Goal: Task Accomplishment & Management: Complete application form

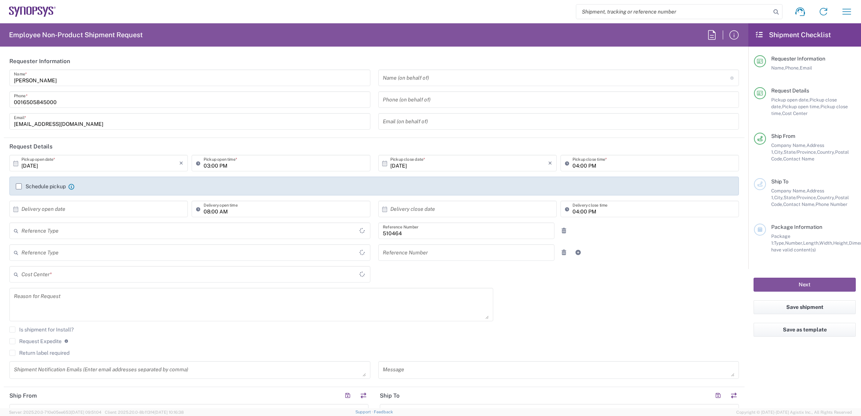
type input "Department"
type input "Delivered at Place"
type input "US01, SG, MSIP2, R&D 510464"
type input "[GEOGRAPHIC_DATA]"
type input "[US_STATE]"
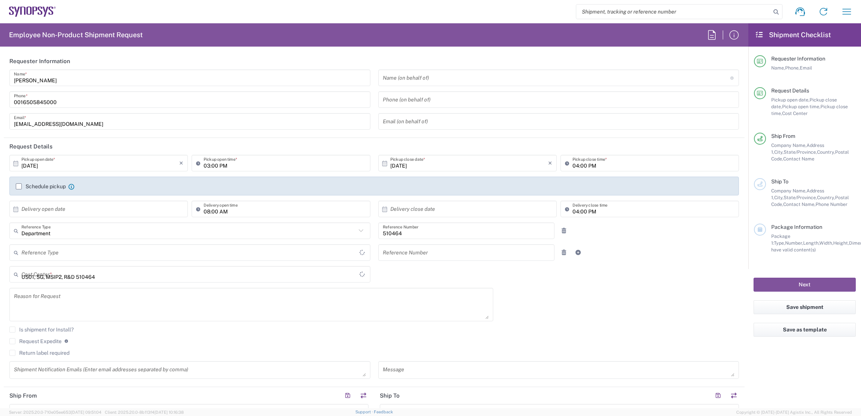
type input "[GEOGRAPHIC_DATA]"
type input "Hillsboro US03"
click at [395, 77] on input "text" at bounding box center [556, 77] width 347 height 13
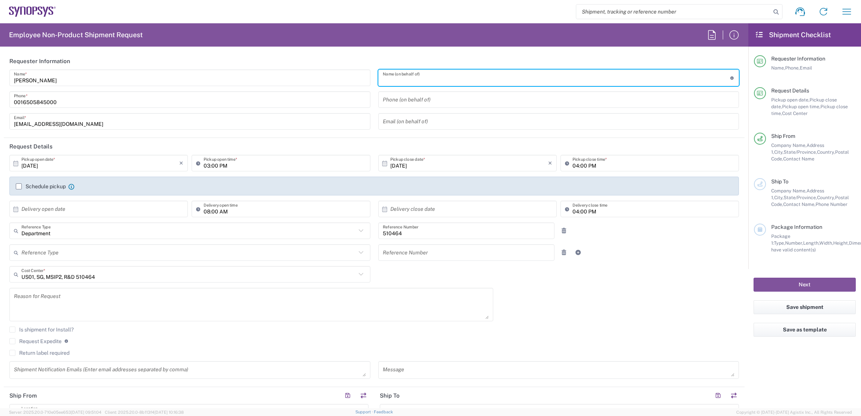
paste input "Kyle Felix"
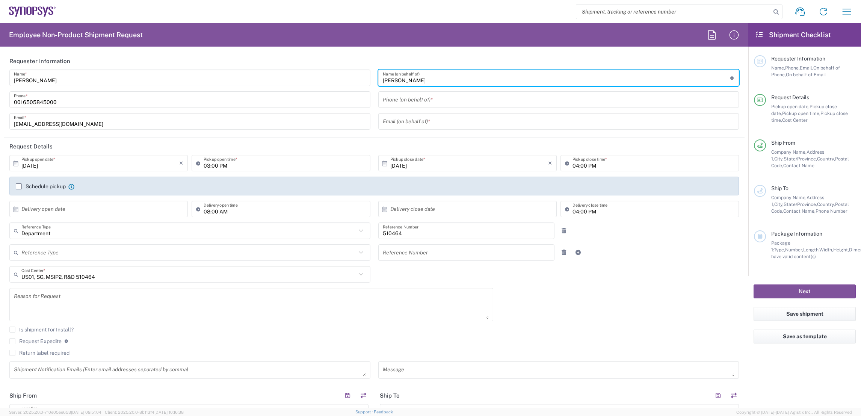
click at [441, 99] on input "tel" at bounding box center [559, 99] width 352 height 13
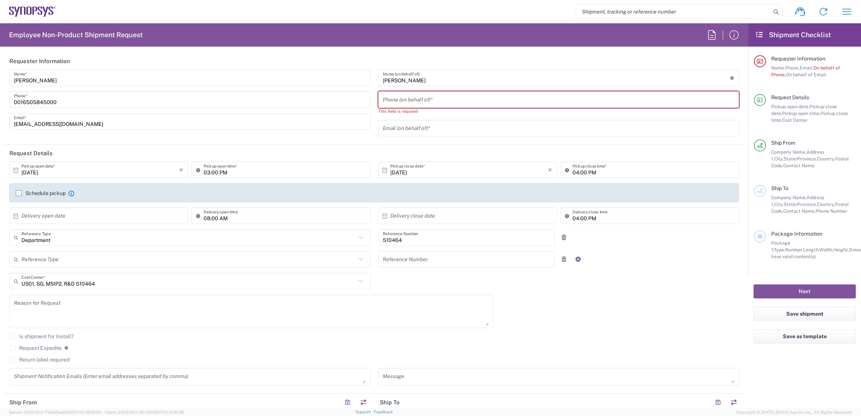
drag, startPoint x: 420, startPoint y: 84, endPoint x: 418, endPoint y: 81, distance: 4.1
click at [420, 84] on div "Kyle Felix Name (on behalf of) Expedite requests must include authorized approv…" at bounding box center [558, 77] width 361 height 17
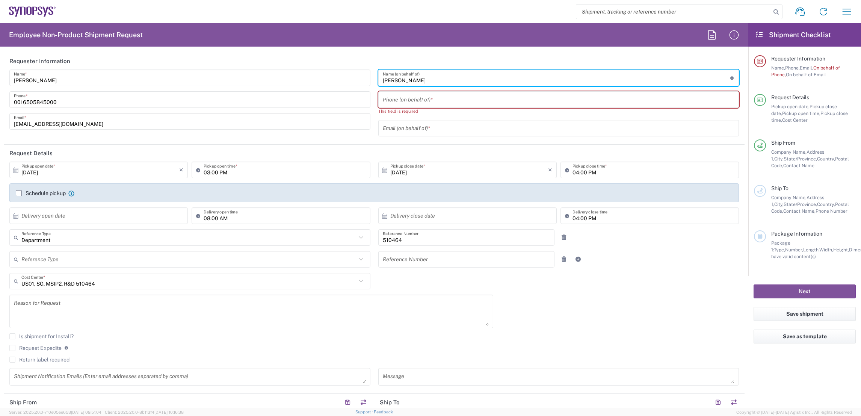
drag, startPoint x: 418, startPoint y: 77, endPoint x: 207, endPoint y: 60, distance: 212.1
click at [225, 63] on agx-form-section "Requester Information Elly Chang Name * 0016505845000 Phone * elly@synopsys.com…" at bounding box center [374, 99] width 741 height 92
paste input "Jean Tenca"
type input "Jean Tenca"
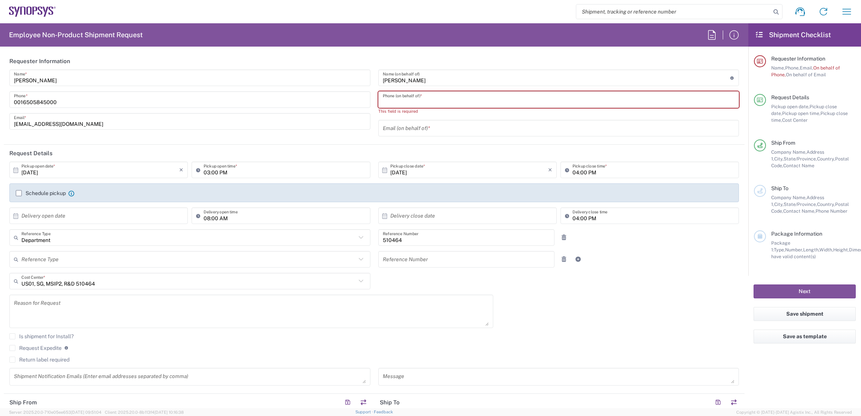
click at [389, 98] on input "tel" at bounding box center [559, 99] width 352 height 13
click at [418, 128] on input "text" at bounding box center [559, 128] width 352 height 13
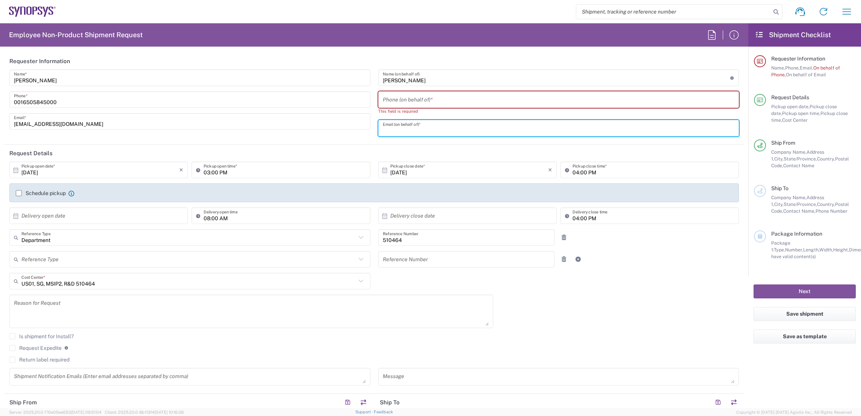
paste input "jtenca@synopsys.com"
type input "jtenca@synopsys.com"
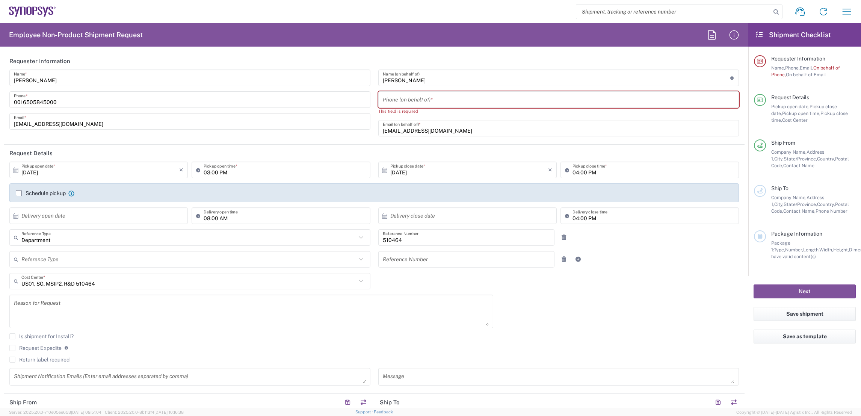
click at [416, 94] on input "tel" at bounding box center [559, 99] width 352 height 13
paste input "16505845000"
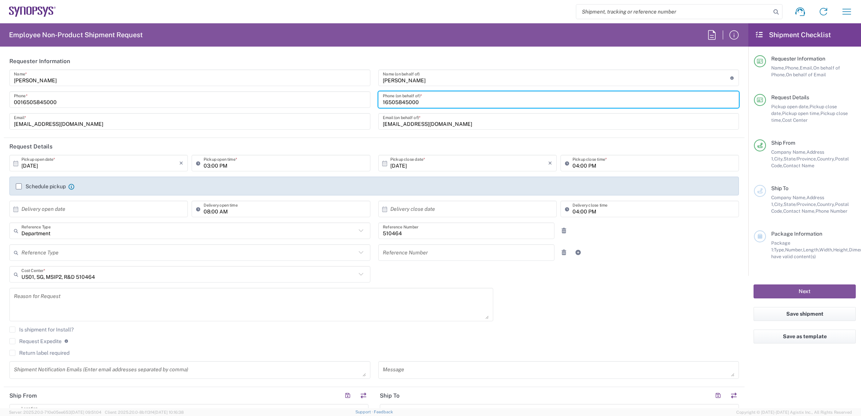
type input "16505845000"
click at [668, 304] on div "09/30/2025 × Pickup open date * Cancel Apply 03:00 PM Pickup open time * 09/30/…" at bounding box center [374, 269] width 737 height 229
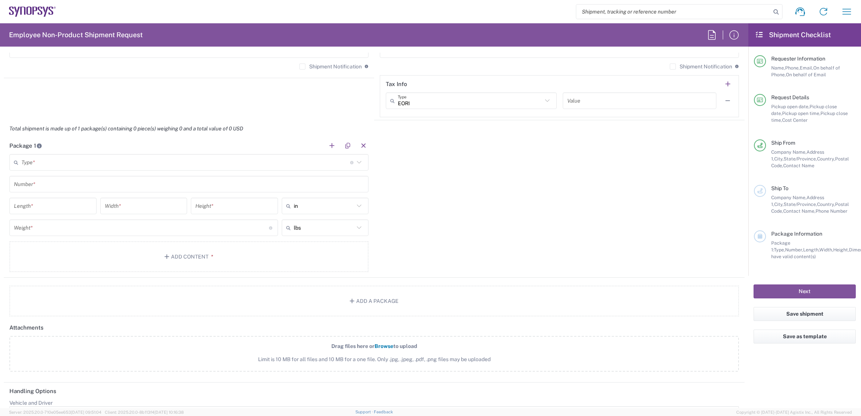
scroll to position [676, 0]
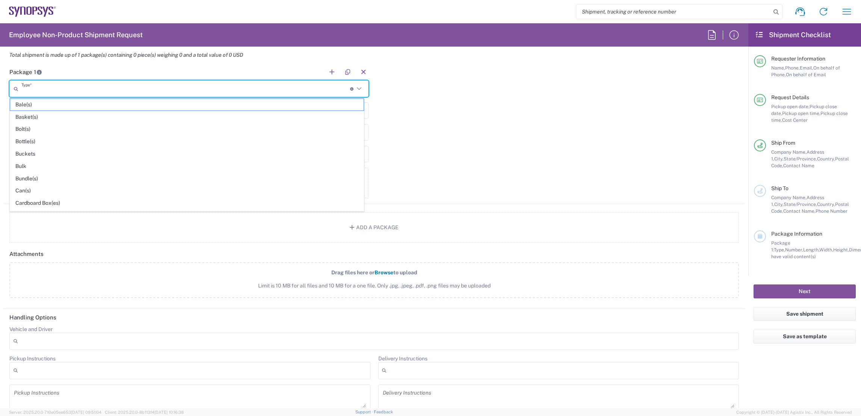
click at [318, 91] on input "text" at bounding box center [185, 88] width 329 height 13
click at [95, 203] on span "Vendor Packaging" at bounding box center [186, 198] width 353 height 12
type input "Vendor Packaging"
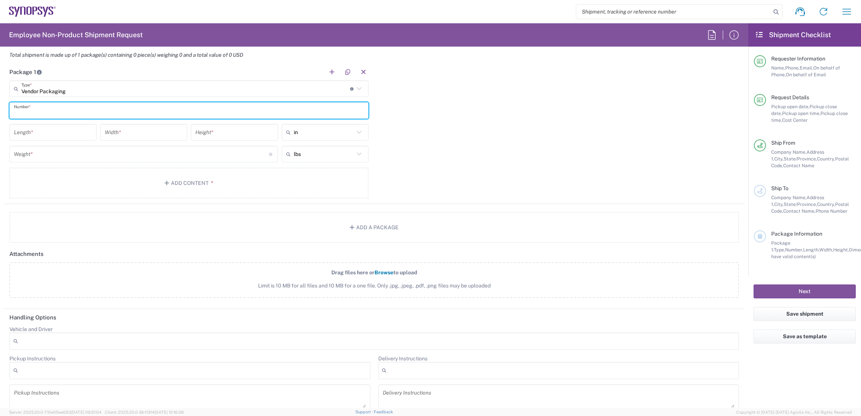
click at [69, 115] on input "text" at bounding box center [189, 110] width 350 height 13
type input "1"
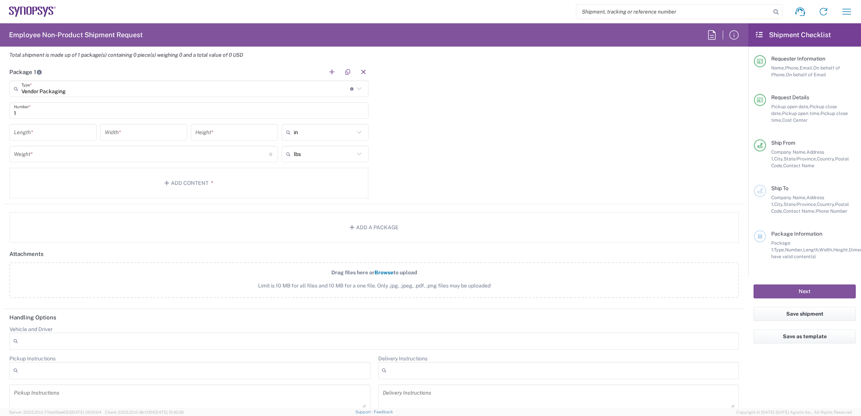
click at [39, 126] on input "number" at bounding box center [53, 132] width 78 height 13
type input "22.8"
click at [131, 128] on input "number" at bounding box center [144, 132] width 78 height 13
type input "22"
click at [236, 131] on input "number" at bounding box center [234, 132] width 78 height 13
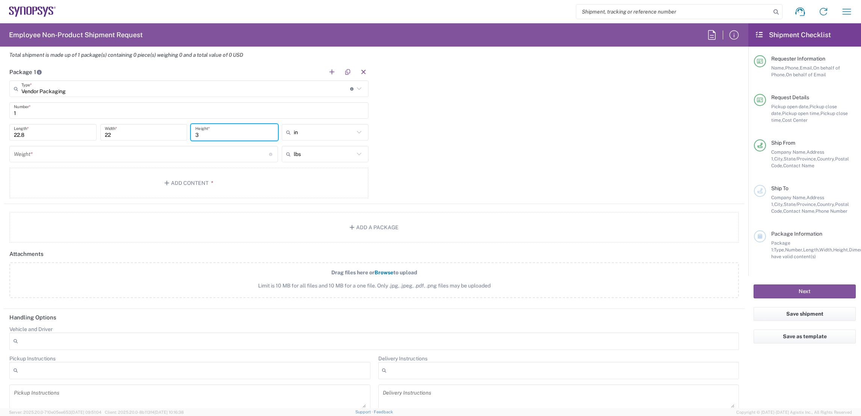
type input "3"
click at [111, 152] on input "number" at bounding box center [141, 154] width 255 height 13
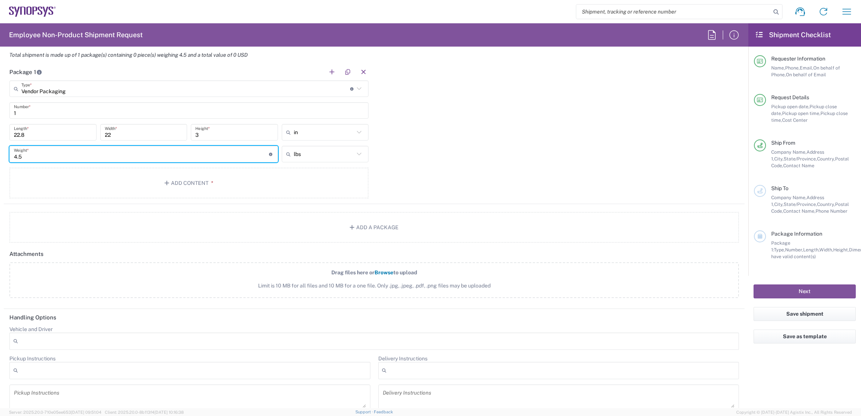
type input "4.5"
click at [428, 181] on div "Package 1 Vendor Packaging Type * Material used to package goods Bale(s) Basket…" at bounding box center [374, 133] width 741 height 140
click at [182, 180] on button "Add Content *" at bounding box center [188, 182] width 359 height 31
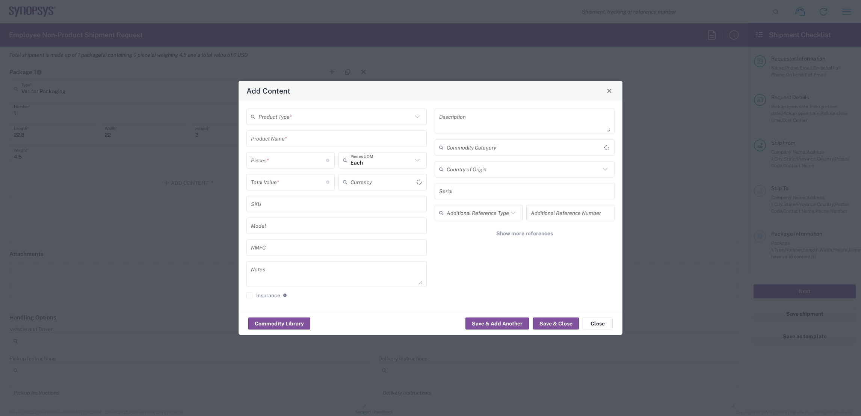
type input "US Dollar"
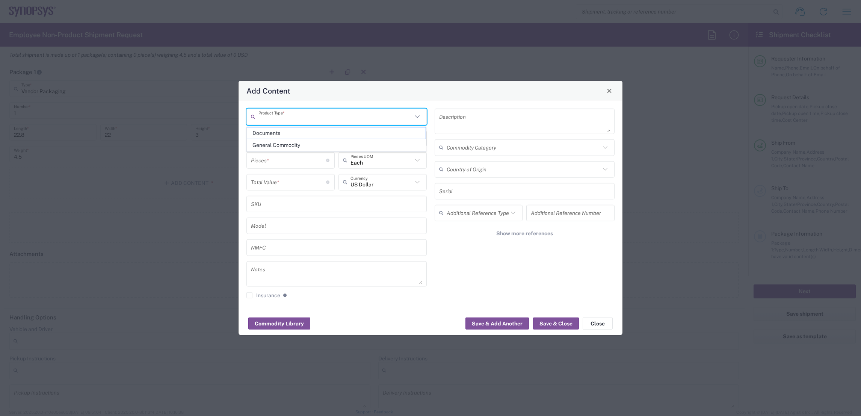
click at [327, 116] on input "text" at bounding box center [335, 116] width 154 height 13
click at [316, 142] on span "General Commodity" at bounding box center [336, 145] width 178 height 12
type input "General Commodity"
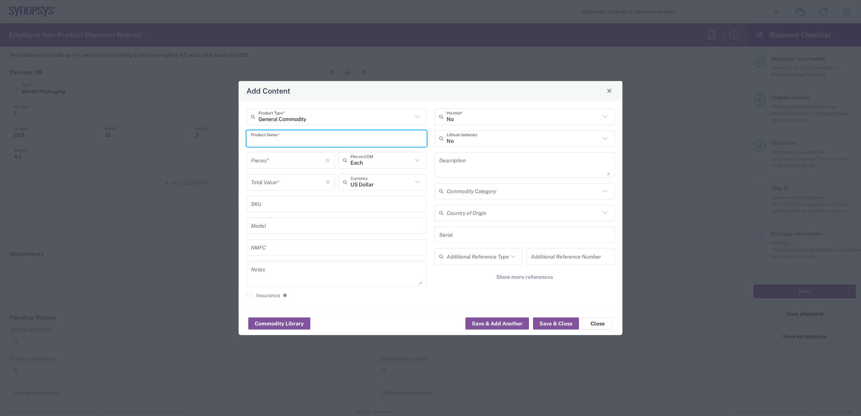
click at [315, 140] on input "text" at bounding box center [336, 138] width 171 height 13
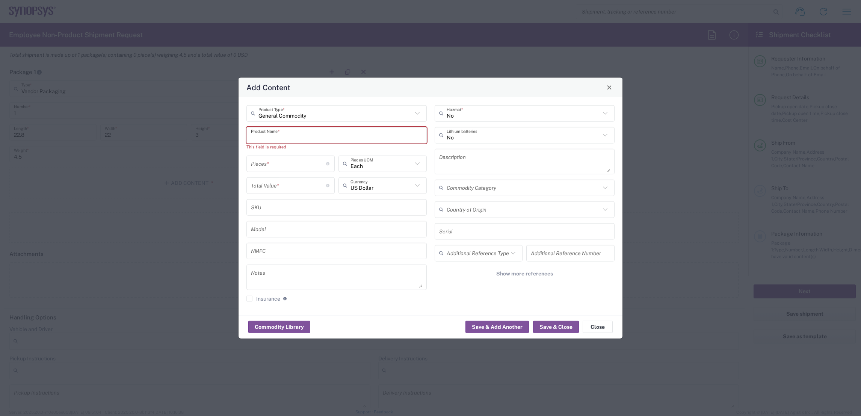
click at [276, 133] on input "text" at bounding box center [336, 134] width 171 height 13
paste input "H139 S37p5F626C2405R Q’ty*25+16"
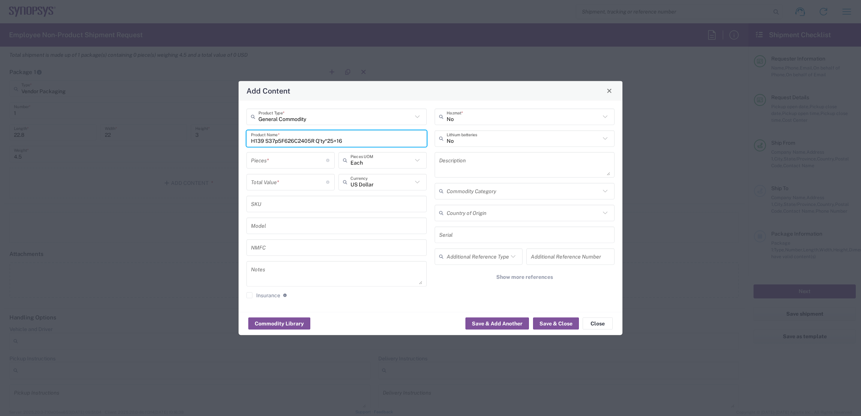
drag, startPoint x: 353, startPoint y: 137, endPoint x: 327, endPoint y: 138, distance: 26.0
click at [327, 138] on input "H139 S37p5F626C2405R Q’ty*25+16" at bounding box center [336, 138] width 171 height 13
type input "H139 S37p5F626C2405R Q’ty*41"
click at [292, 163] on input "number" at bounding box center [288, 160] width 75 height 13
type input "41"
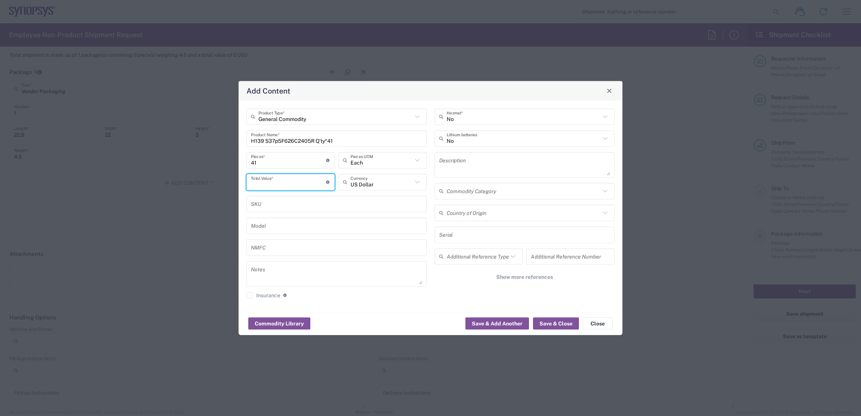
click at [286, 178] on input "number" at bounding box center [288, 181] width 75 height 13
type input "35629"
click at [454, 293] on div "No Hazmat * No Lithium batteries Description Commodity Category Country of Orig…" at bounding box center [524, 205] width 188 height 195
click at [558, 323] on button "Save & Close" at bounding box center [556, 323] width 46 height 12
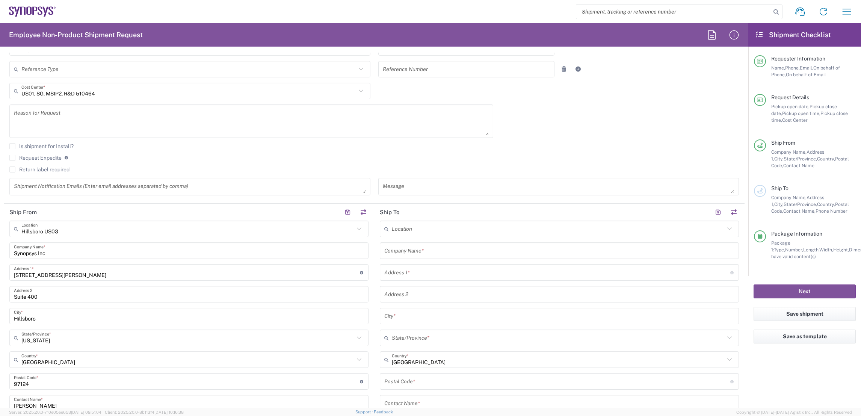
scroll to position [169, 0]
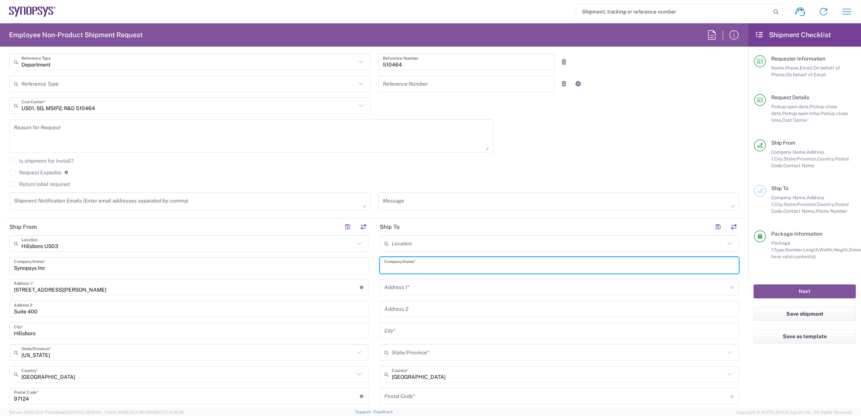
click at [456, 268] on input "text" at bounding box center [559, 265] width 350 height 13
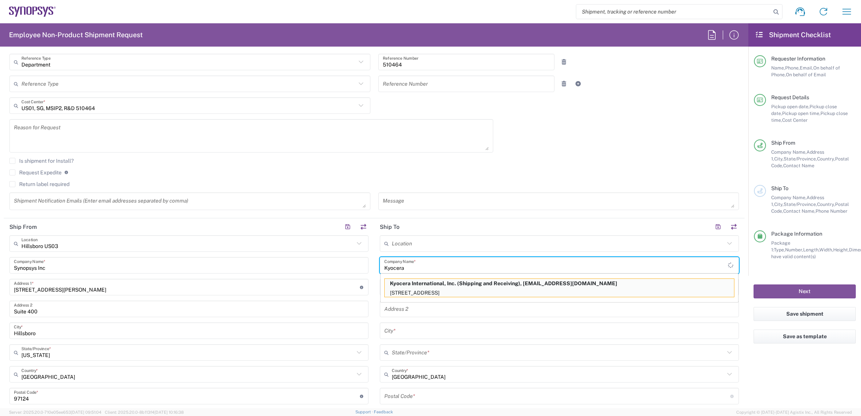
type input "Kyocera International, Inc."
type input "8611 Balboa Avenue"
type input "San Diego"
type input "California"
type input "92123"
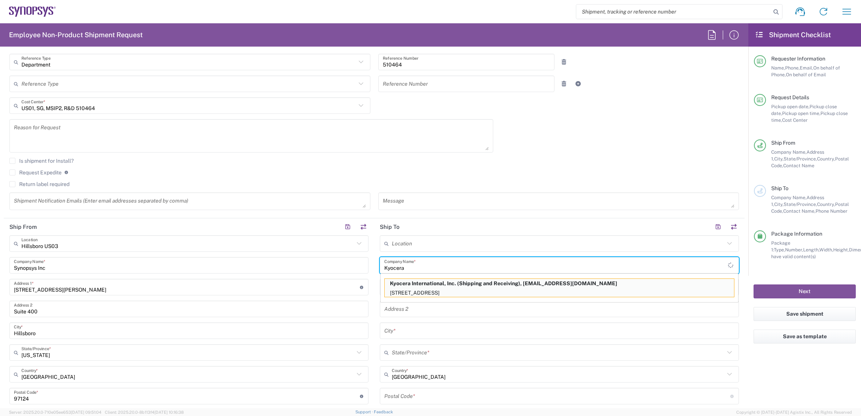
type input "Shipping and Receiving"
type input "8585762600"
type input "scshippingreceiving@kyocera.com"
type input "Kyocera International, Inc."
click at [459, 285] on p "Kyocera International, Inc. (Shipping and Receiving), scshippingreceiving@kyoce…" at bounding box center [559, 283] width 349 height 9
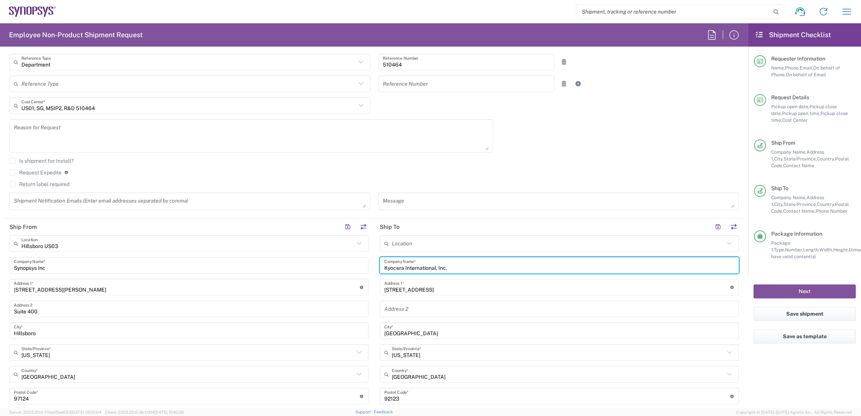
scroll to position [338, 0]
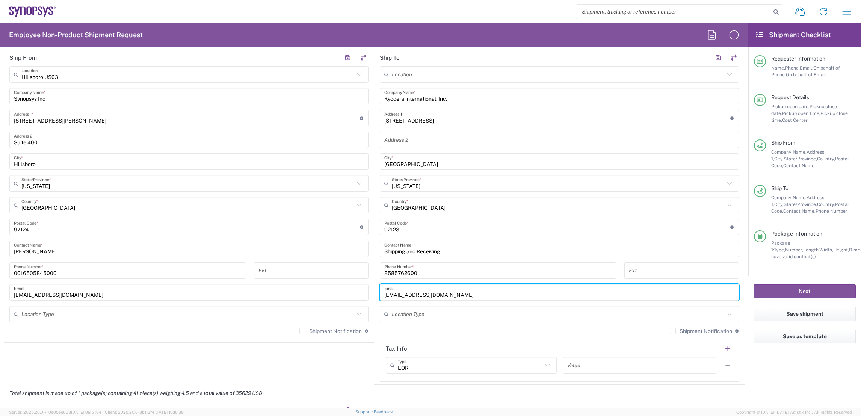
drag, startPoint x: 494, startPoint y: 296, endPoint x: 305, endPoint y: 297, distance: 189.3
click at [305, 297] on div "Ship From Hillsboro US03 Location Hillsboro US03 Aachen DE04 Agrate Brianza IT0…" at bounding box center [374, 216] width 741 height 335
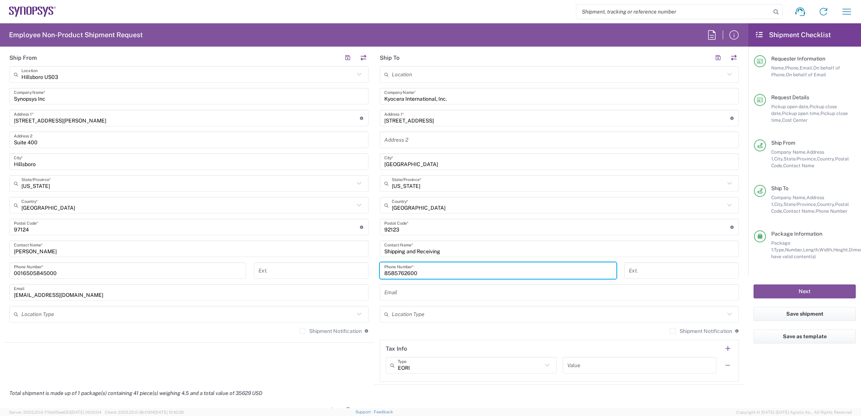
drag, startPoint x: 412, startPoint y: 272, endPoint x: 315, endPoint y: 275, distance: 96.9
click at [317, 275] on div "Ship From Hillsboro US03 Location Hillsboro US03 Aachen DE04 Agrate Brianza IT0…" at bounding box center [374, 216] width 741 height 335
click at [396, 296] on input "text" at bounding box center [559, 292] width 350 height 13
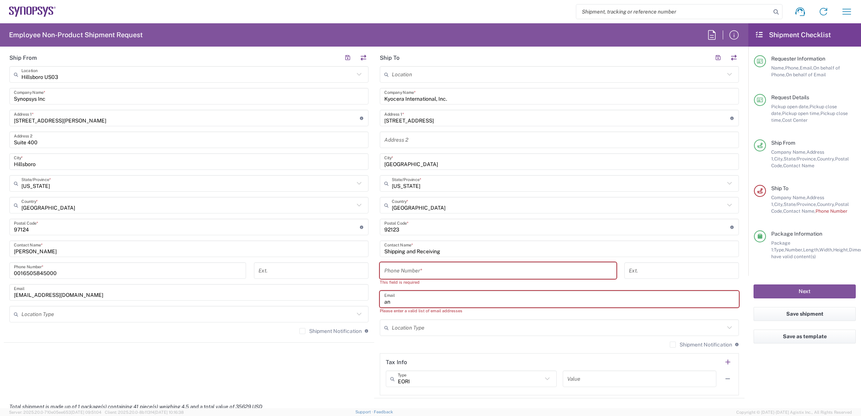
type input "a"
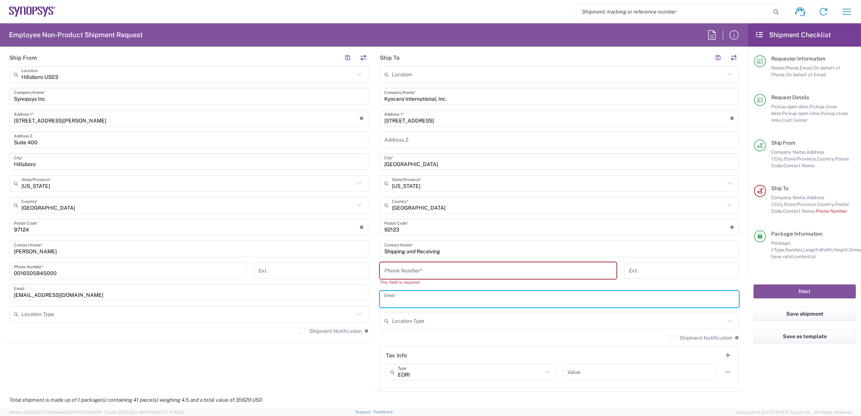
click at [402, 273] on input "tel" at bounding box center [498, 270] width 228 height 13
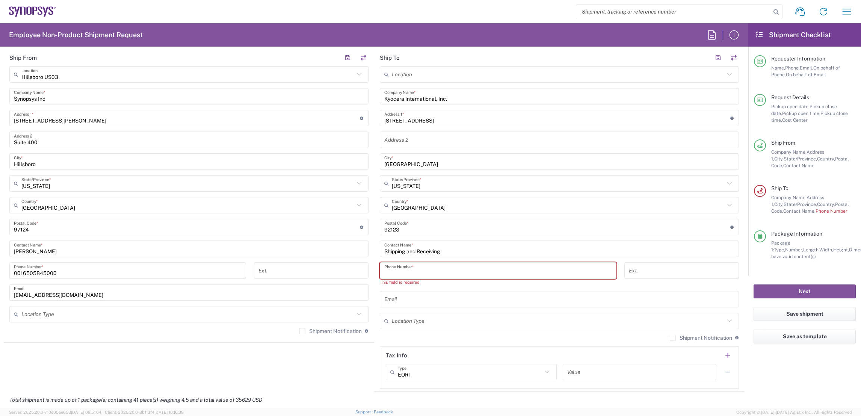
click at [388, 298] on input "text" at bounding box center [559, 299] width 350 height 13
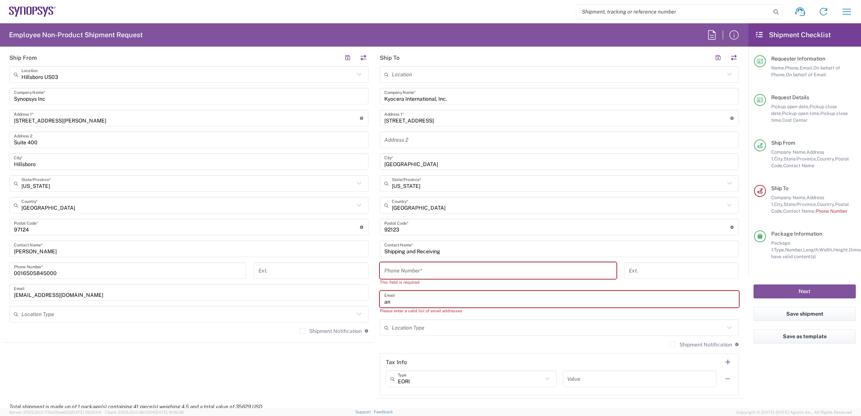
type input "a"
type input "Angie"
drag, startPoint x: 422, startPoint y: 299, endPoint x: 159, endPoint y: 283, distance: 263.7
click at [181, 285] on div "Ship From Hillsboro US03 Location Hillsboro US03 Aachen DE04 Agrate Brianza IT0…" at bounding box center [374, 223] width 741 height 349
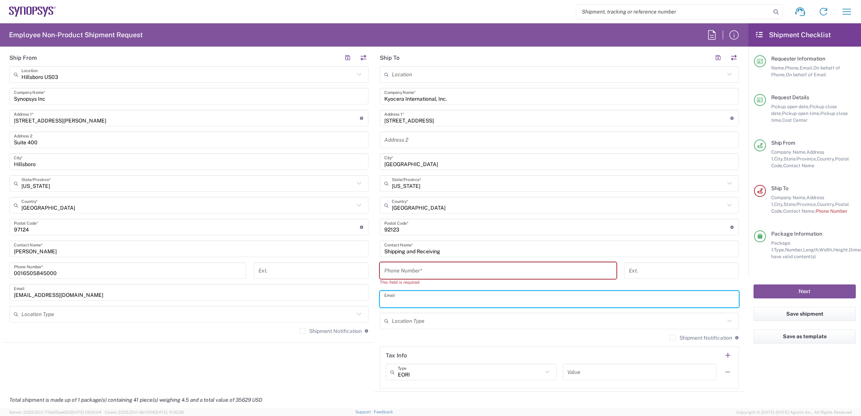
click at [409, 273] on input "tel" at bounding box center [498, 270] width 228 height 13
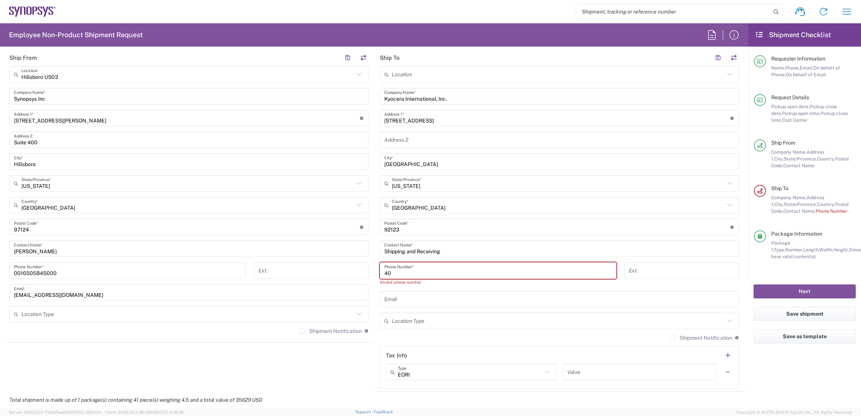
type input "4"
click at [394, 274] on input "tel" at bounding box center [498, 270] width 228 height 13
paste input "408-655-6641"
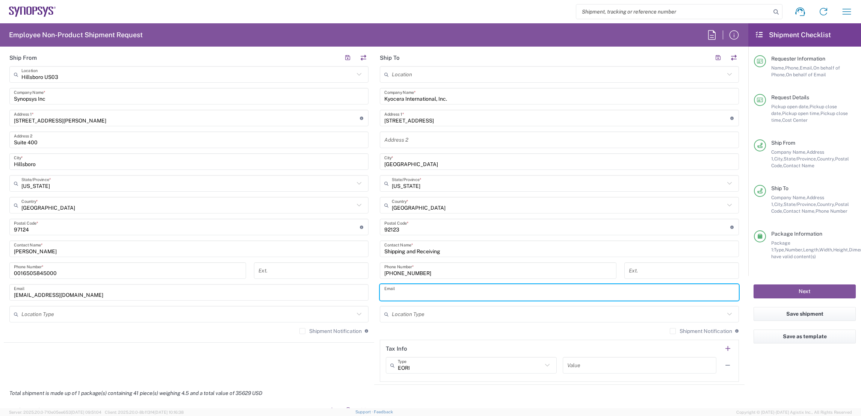
click at [427, 286] on input "text" at bounding box center [559, 292] width 350 height 13
click at [393, 273] on input "408-655-6641" at bounding box center [498, 270] width 228 height 13
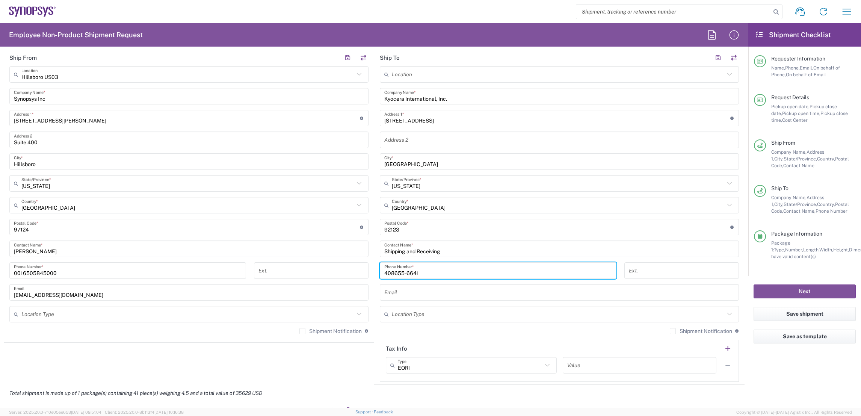
click at [401, 273] on input "408655-6641" at bounding box center [498, 270] width 228 height 13
type input "4086556641"
click at [413, 293] on input "text" at bounding box center [559, 292] width 350 height 13
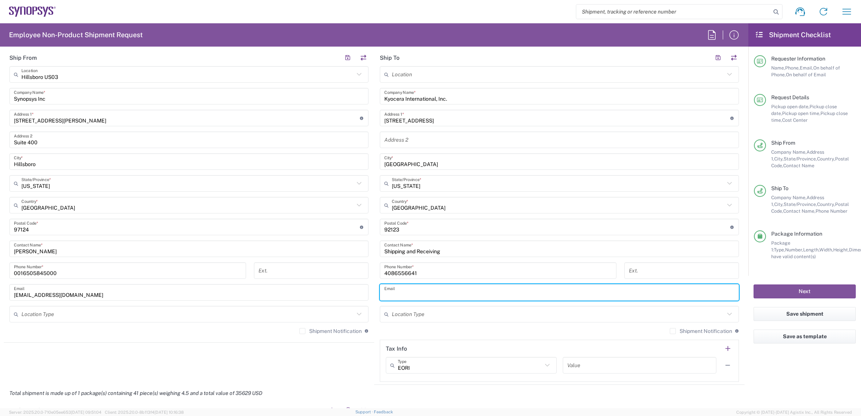
paste input "angie.deberry@kyocera.com"
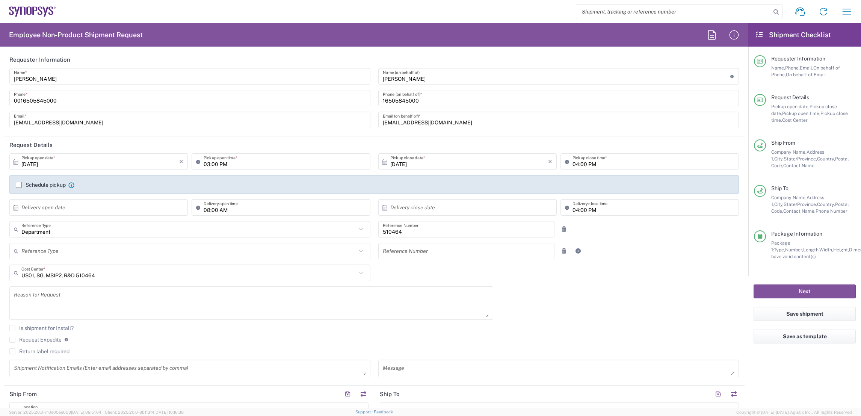
scroll to position [0, 0]
type input "angie.deberry@kyocera.com"
click at [17, 183] on label "Schedule pickup" at bounding box center [41, 186] width 50 height 6
click at [19, 186] on input "Schedule pickup" at bounding box center [19, 186] width 0 height 0
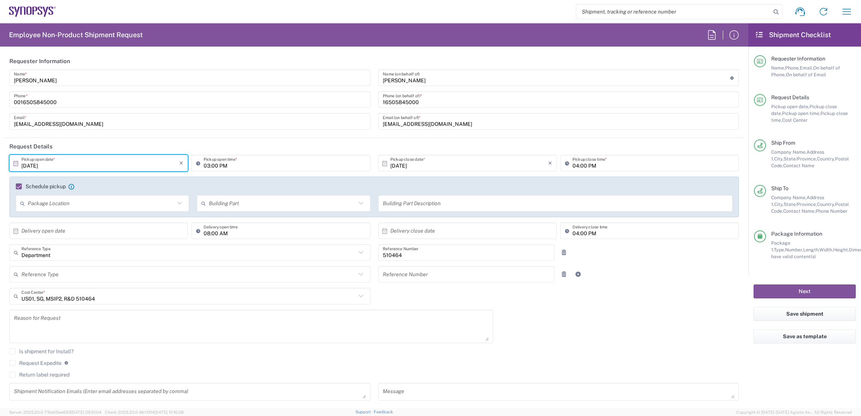
click at [132, 164] on input "09/30/2025" at bounding box center [100, 163] width 158 height 13
click at [137, 175] on span "›" at bounding box center [136, 176] width 11 height 9
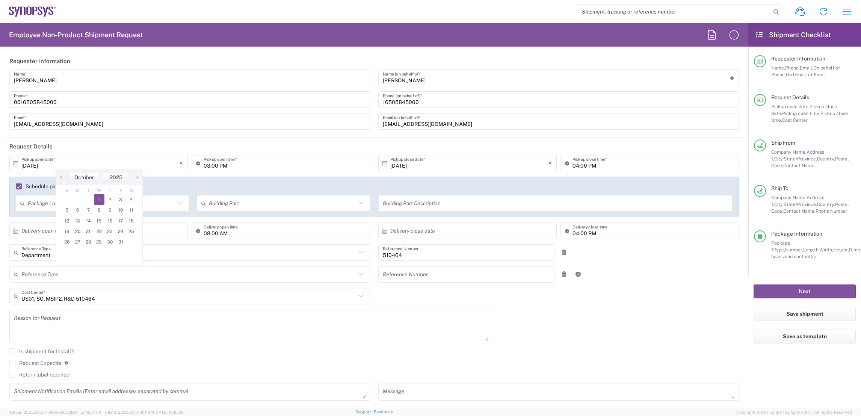
click at [99, 202] on span "1" at bounding box center [99, 199] width 11 height 11
type input "10/01/2025"
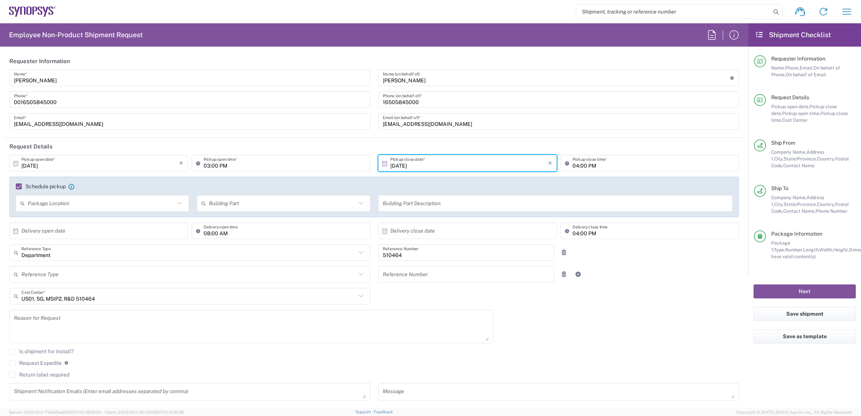
click at [106, 198] on input "text" at bounding box center [101, 203] width 147 height 13
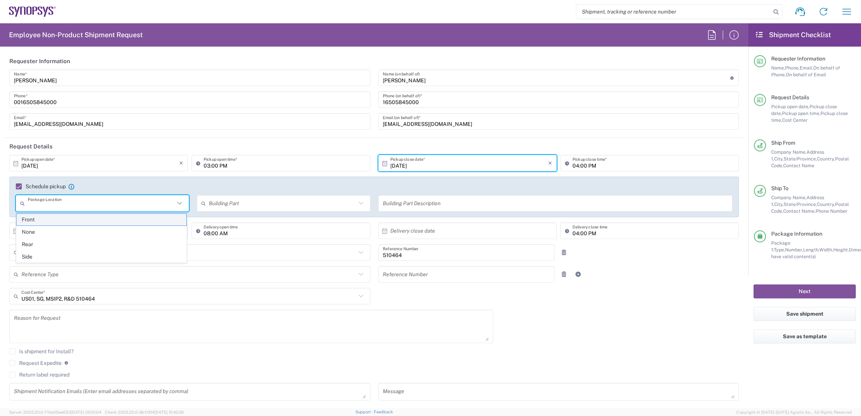
click at [91, 217] on span "Front" at bounding box center [101, 220] width 169 height 12
type input "Front"
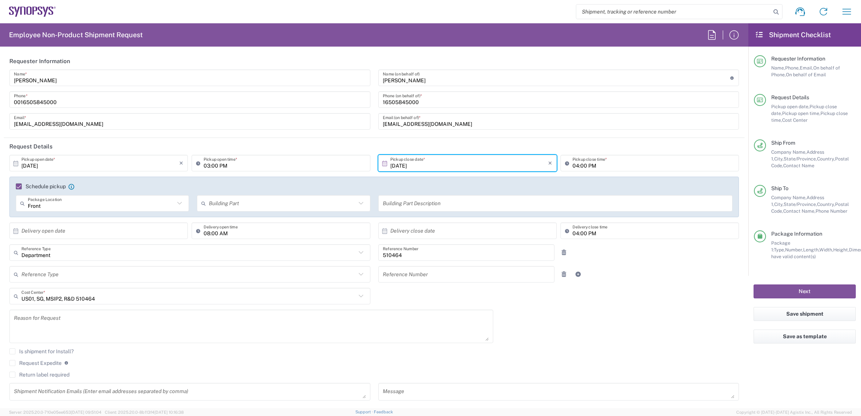
click at [356, 205] on icon at bounding box center [361, 203] width 10 height 10
click at [218, 277] on span "Suite" at bounding box center [280, 281] width 169 height 12
type input "Suite"
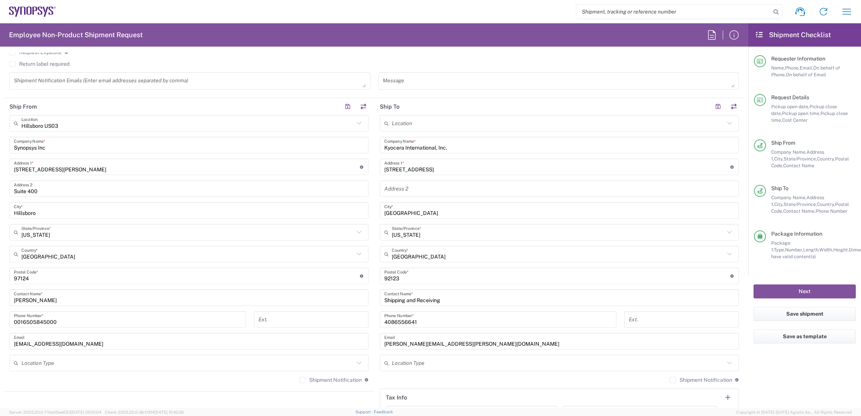
scroll to position [338, 0]
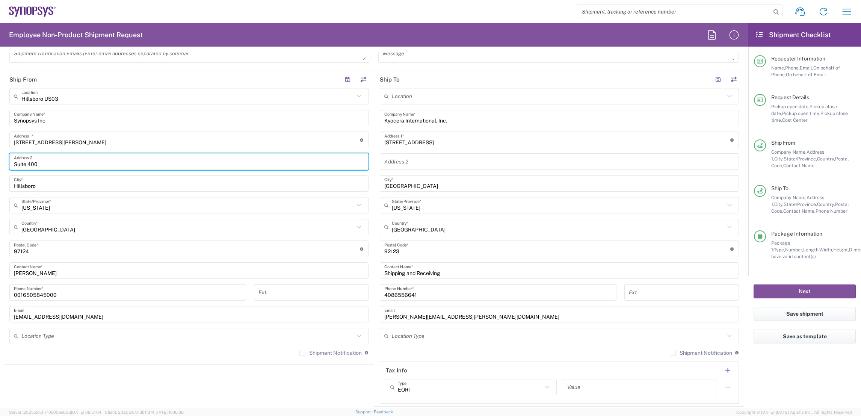
drag, startPoint x: 48, startPoint y: 161, endPoint x: -2, endPoint y: 165, distance: 50.9
click at [0, 165] on html "Shipment request Shipment tracking Employee non-product shipment request My shi…" at bounding box center [430, 208] width 861 height 416
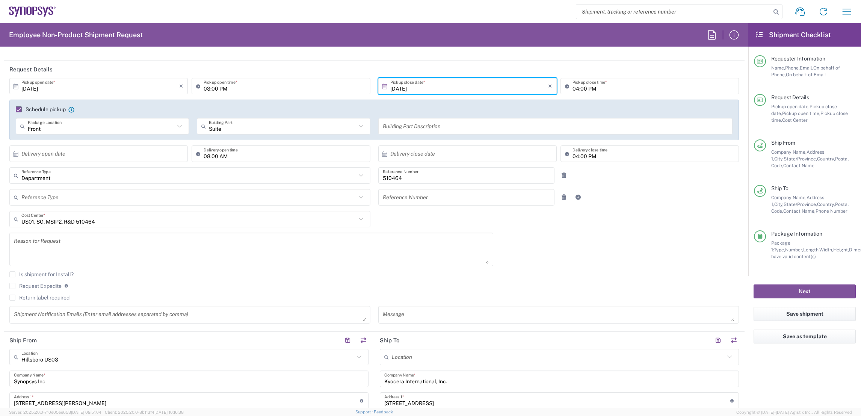
scroll to position [0, 0]
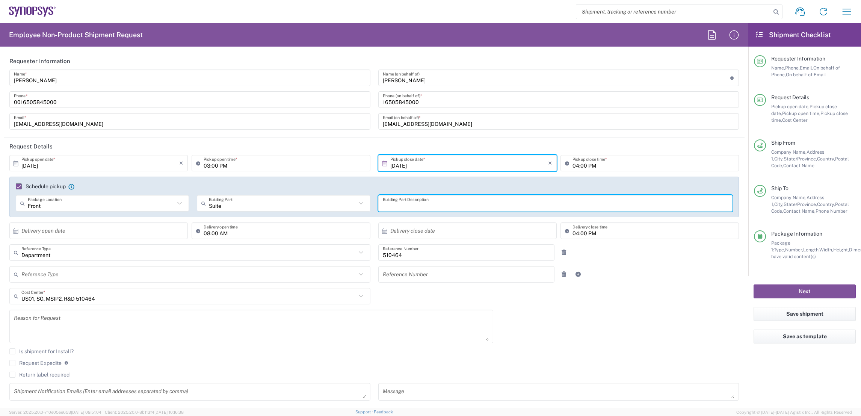
click at [475, 204] on input "text" at bounding box center [555, 203] width 345 height 13
paste input "Suite 400"
type input "Suite 400"
click at [82, 229] on input "text" at bounding box center [100, 230] width 158 height 13
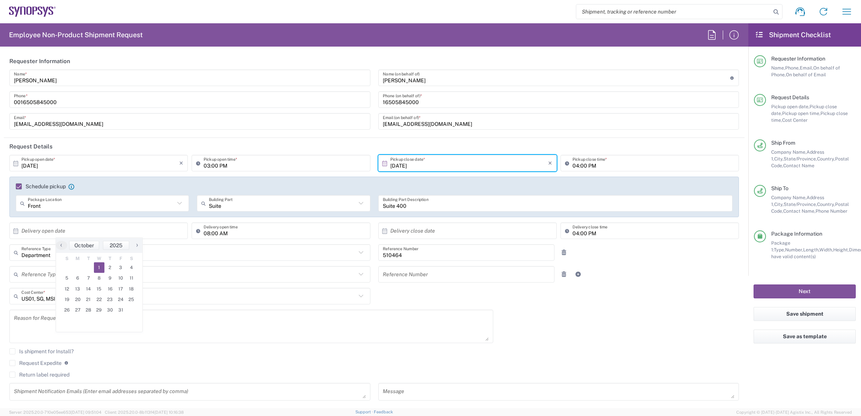
click at [103, 265] on span "1" at bounding box center [99, 267] width 11 height 11
type input "10/01/2025"
click at [488, 234] on input "text" at bounding box center [469, 230] width 158 height 13
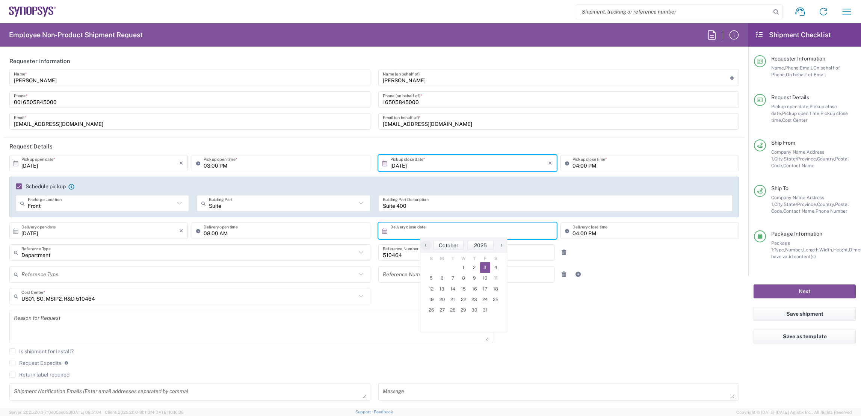
click at [485, 268] on span "3" at bounding box center [485, 267] width 11 height 11
type input "10/03/2025"
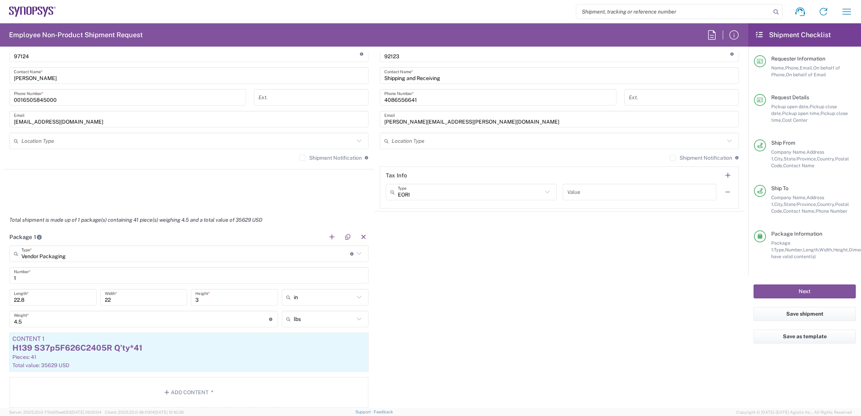
scroll to position [676, 0]
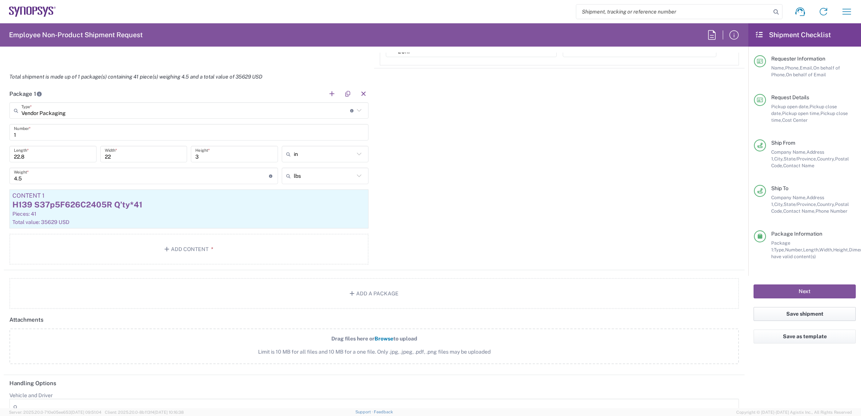
click at [803, 315] on button "Save shipment" at bounding box center [804, 314] width 102 height 14
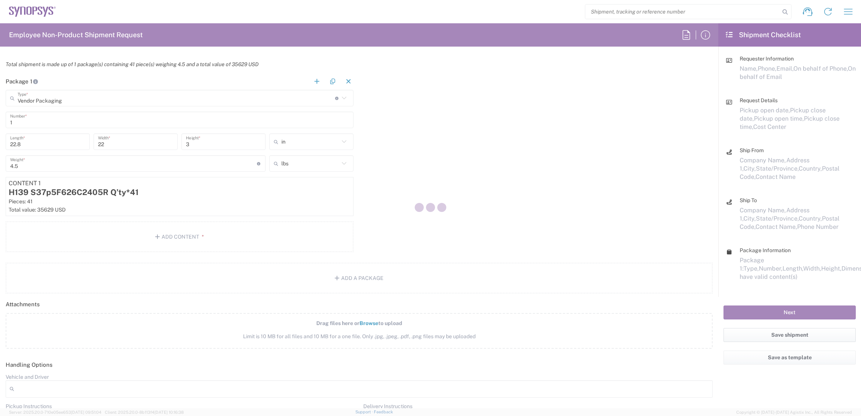
scroll to position [670, 0]
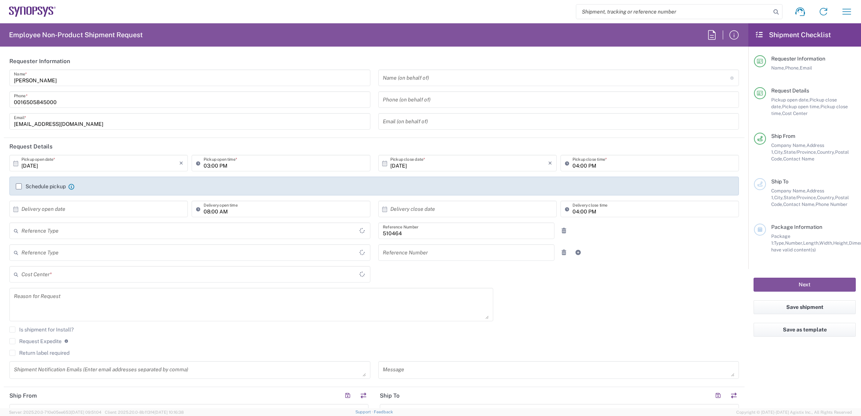
type input "Department"
type input "Delivered at Place"
type input "[GEOGRAPHIC_DATA]"
type input "US01, SG, MSIP2, R&D 510464"
type input "[US_STATE]"
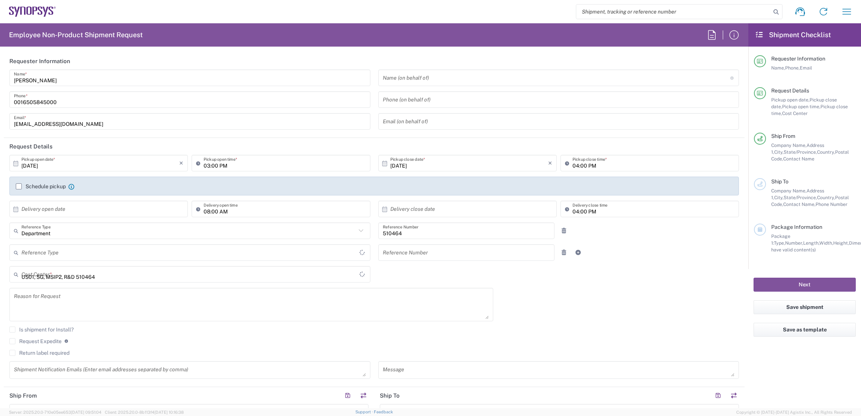
type input "[GEOGRAPHIC_DATA]"
type input "Hillsboro US03"
